Goal: Information Seeking & Learning: Learn about a topic

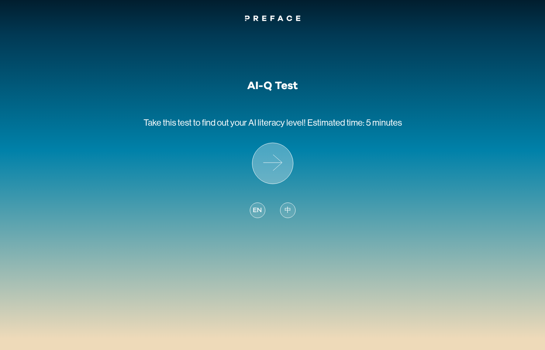
click at [272, 168] on icon at bounding box center [273, 163] width 41 height 41
click at [218, 122] on span "find out your AI literacy level!" at bounding box center [254, 122] width 104 height 10
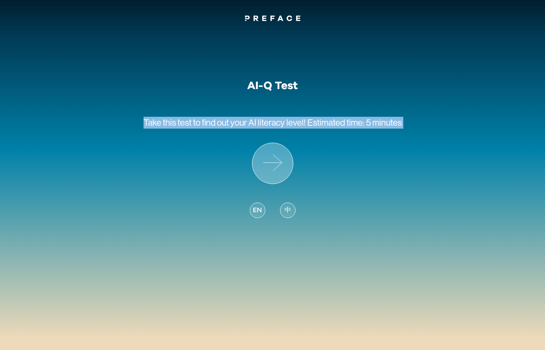
click at [285, 167] on icon at bounding box center [273, 163] width 41 height 41
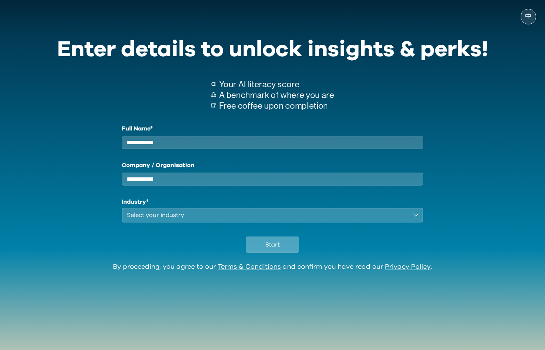
click at [272, 253] on button "Start" at bounding box center [273, 244] width 54 height 16
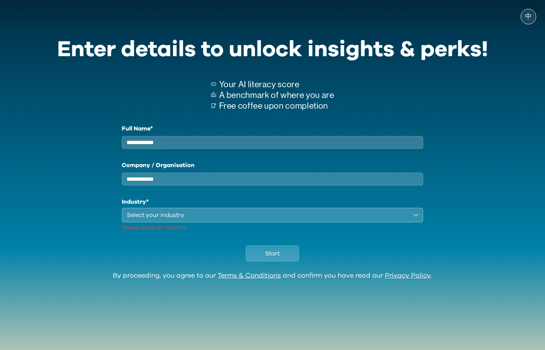
click at [158, 148] on input "Full Name*" at bounding box center [273, 142] width 302 height 13
type input "******"
click at [157, 181] on input "*" at bounding box center [273, 178] width 302 height 13
type input "*****"
click at [164, 231] on p "Please select an industry" at bounding box center [273, 227] width 302 height 7
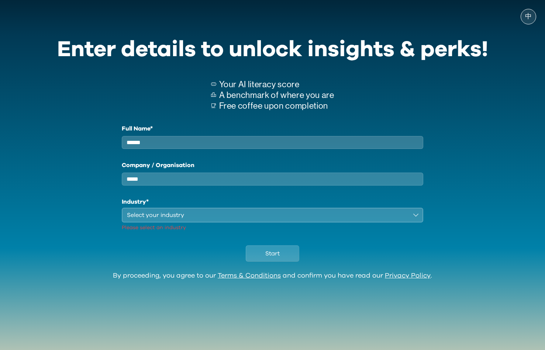
click at [164, 222] on button "Select your industry" at bounding box center [273, 215] width 302 height 15
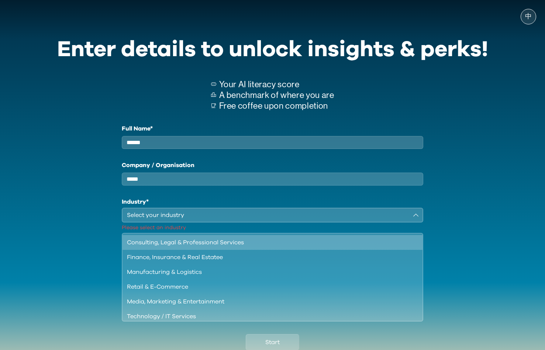
click at [161, 247] on div "Consulting, Legal & Professional Services" at bounding box center [268, 242] width 283 height 9
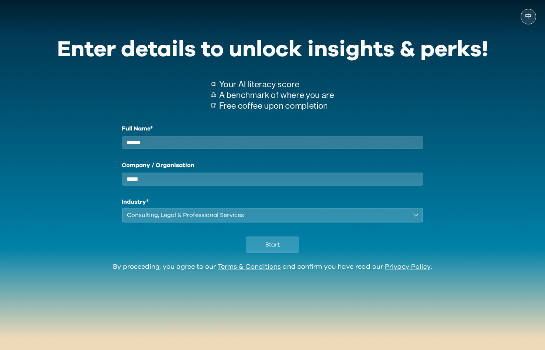
click at [270, 260] on div "Start" at bounding box center [272, 242] width 431 height 41
click at [271, 249] on span "Start" at bounding box center [273, 244] width 14 height 9
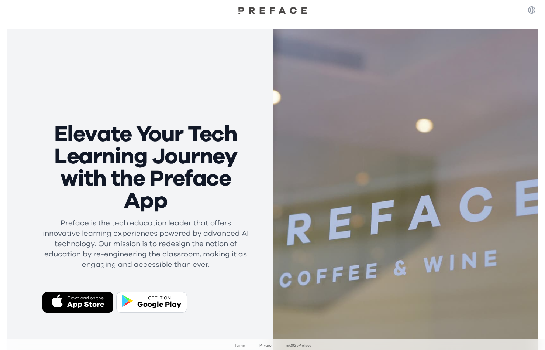
scroll to position [9, 0]
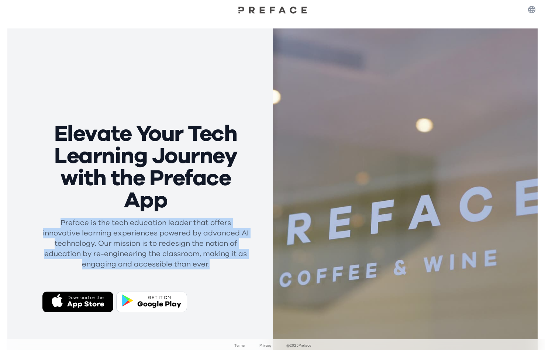
drag, startPoint x: 228, startPoint y: 264, endPoint x: 199, endPoint y: 212, distance: 60.2
click at [199, 212] on div "Elevate Your Tech Learning Journey with the Preface App Preface is the tech edu…" at bounding box center [157, 217] width 230 height 189
drag, startPoint x: 199, startPoint y: 212, endPoint x: 216, endPoint y: 268, distance: 59.3
click at [216, 268] on div "Elevate Your Tech Learning Journey with the Preface App Preface is the tech edu…" at bounding box center [157, 217] width 230 height 189
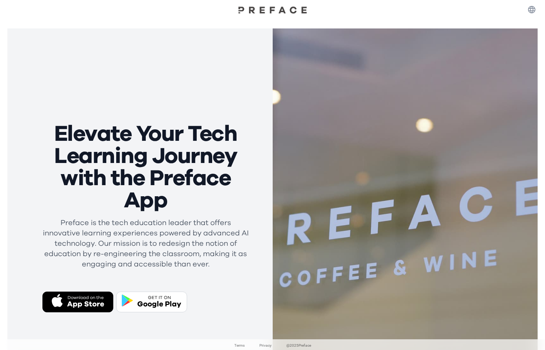
click at [216, 269] on div "Elevate Your Tech Learning Journey with the Preface App Preface is the tech edu…" at bounding box center [157, 217] width 230 height 189
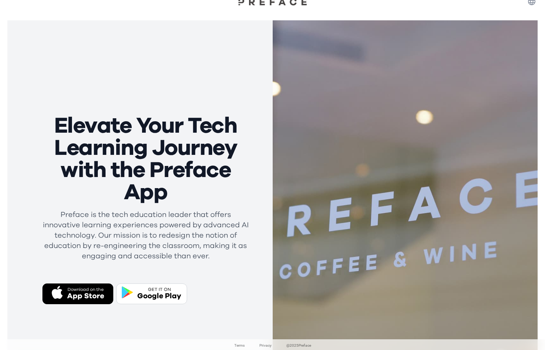
scroll to position [0, 0]
